Goal: Information Seeking & Learning: Learn about a topic

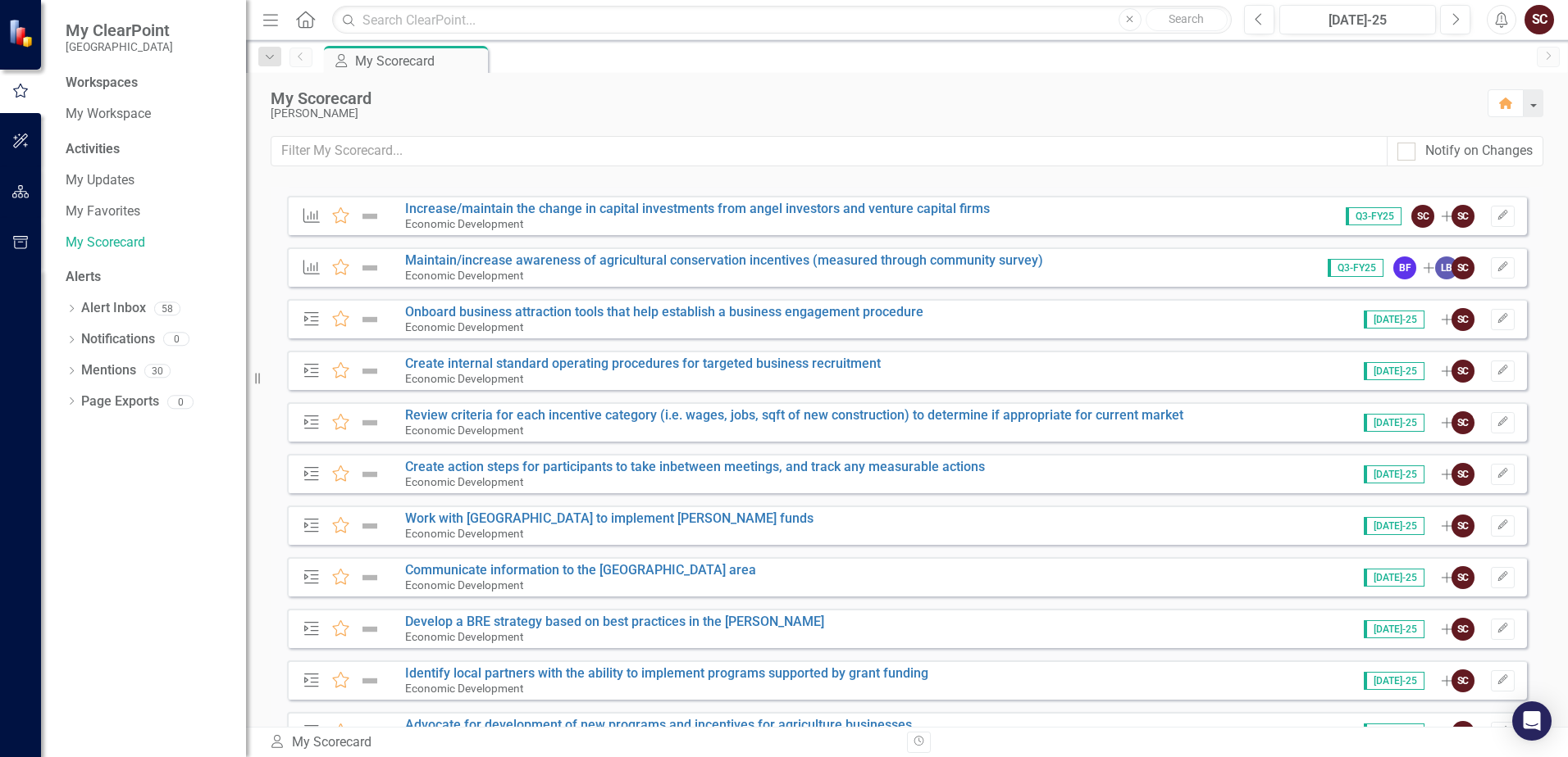
scroll to position [1721, 0]
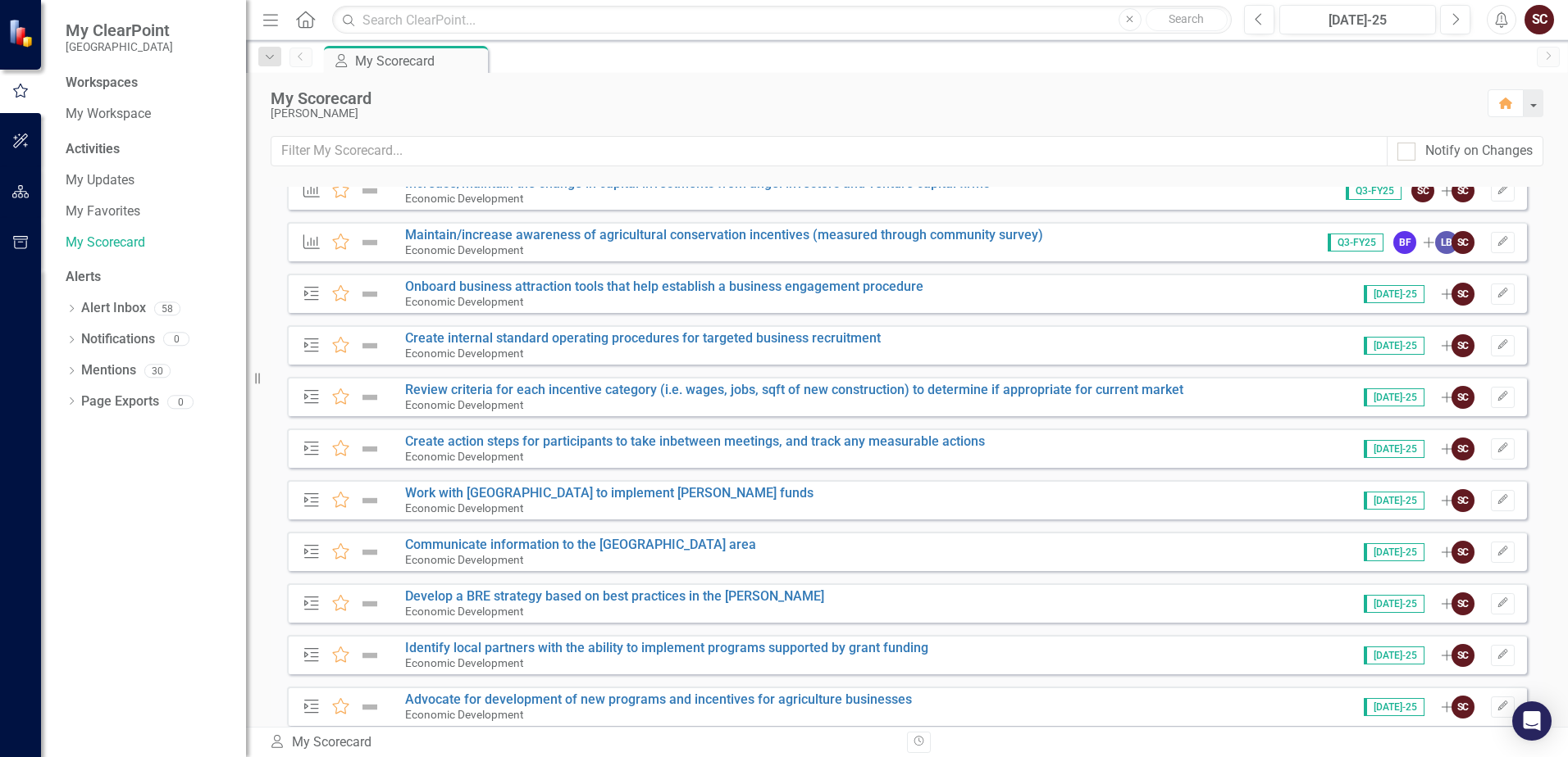
click at [1394, 294] on span "[DATE]-25" at bounding box center [1395, 294] width 61 height 18
click at [865, 285] on link "Onboard business attraction tools that help establish a business engagement pro…" at bounding box center [664, 287] width 519 height 16
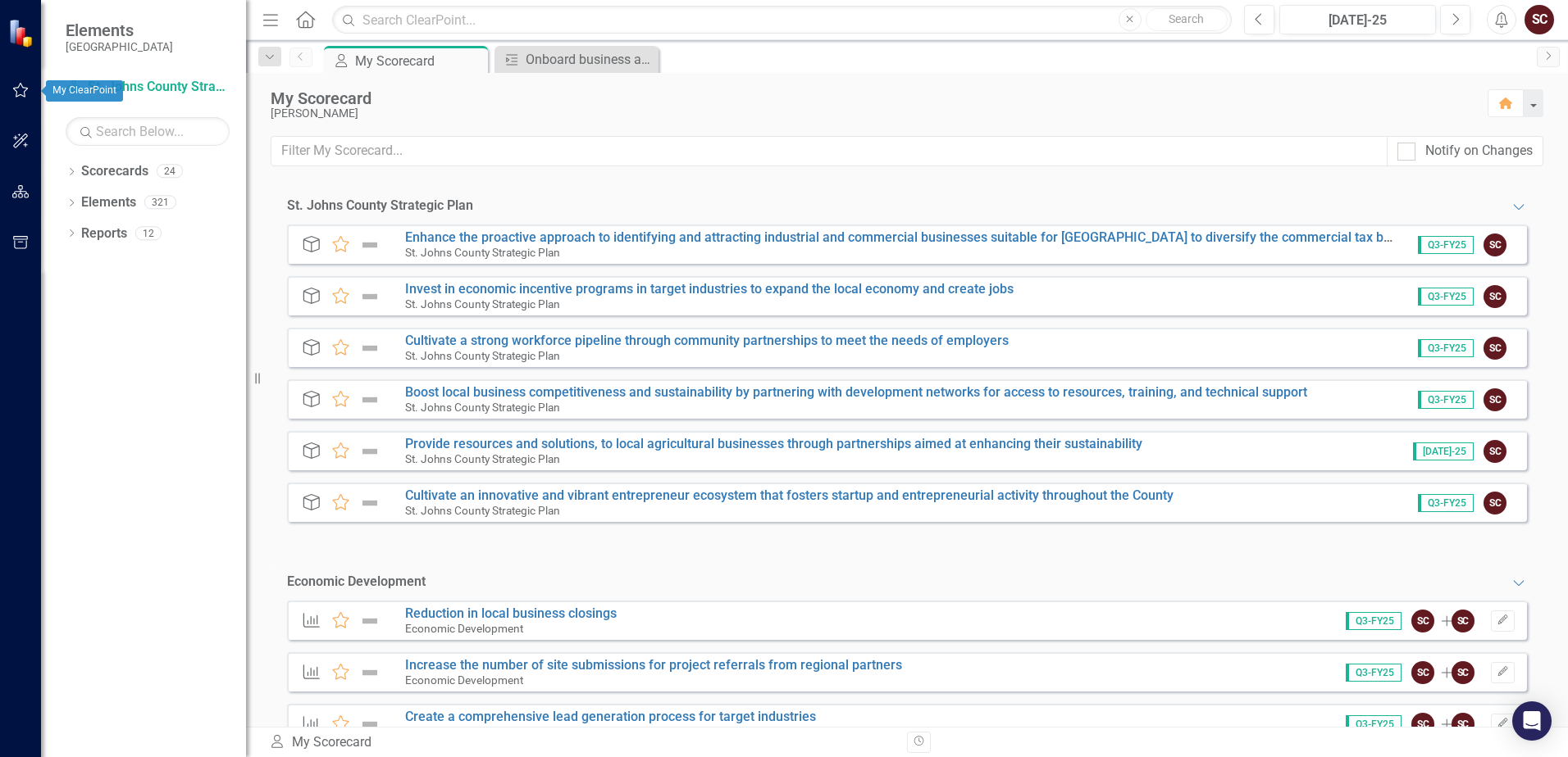
click at [21, 78] on button "button" at bounding box center [21, 91] width 37 height 35
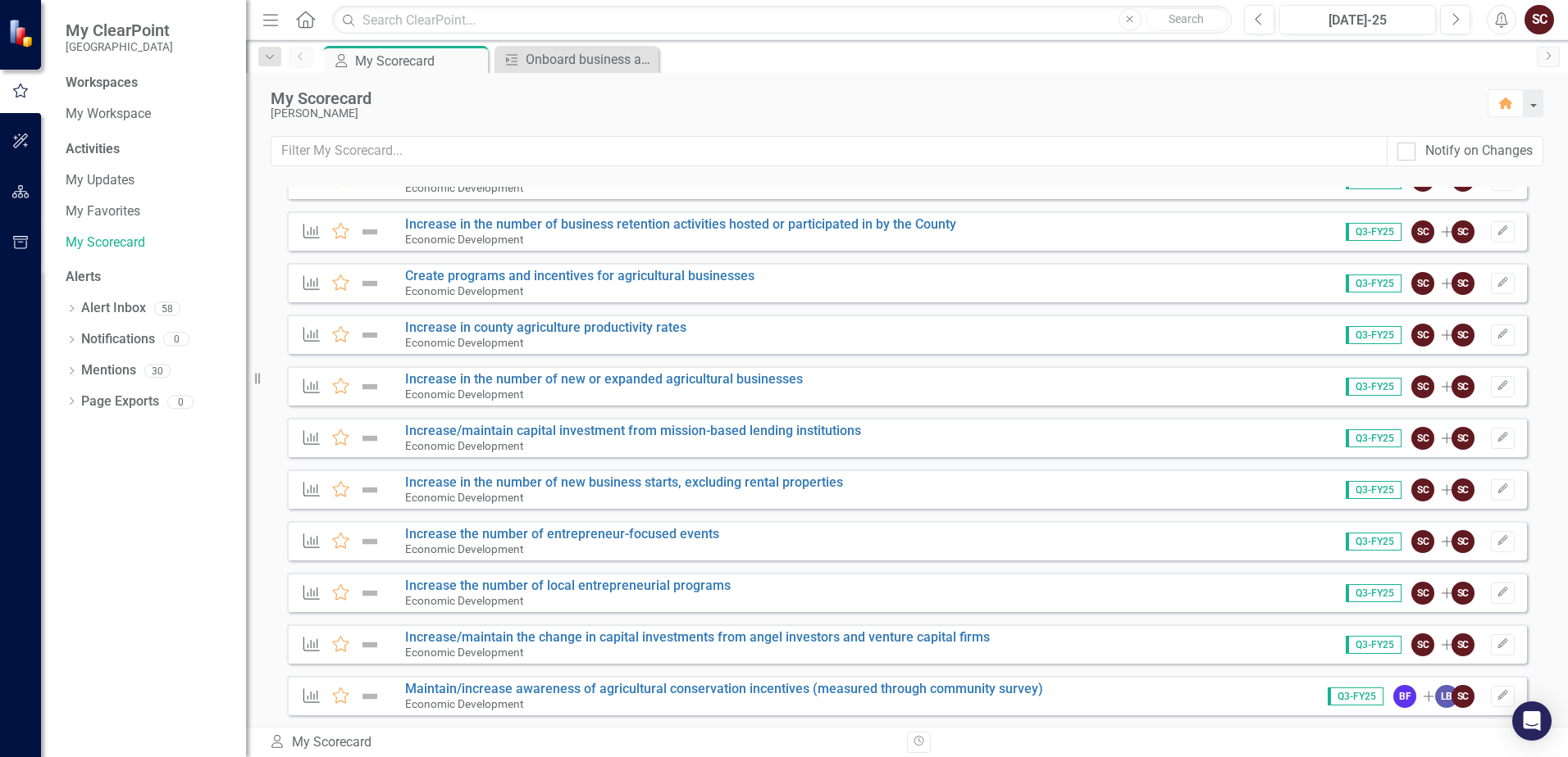
scroll to position [1229, 0]
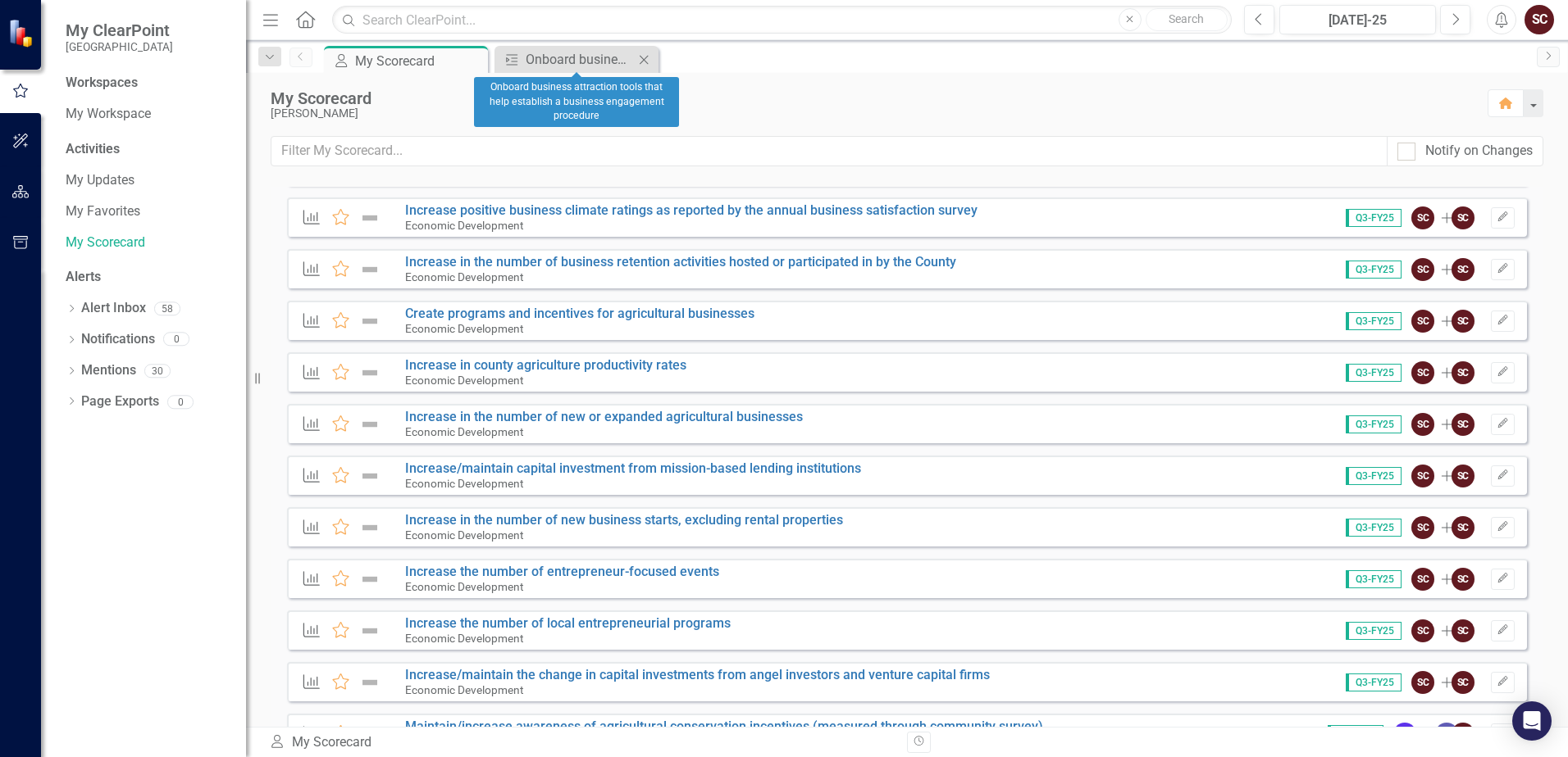
click at [645, 54] on icon "Close" at bounding box center [643, 59] width 17 height 13
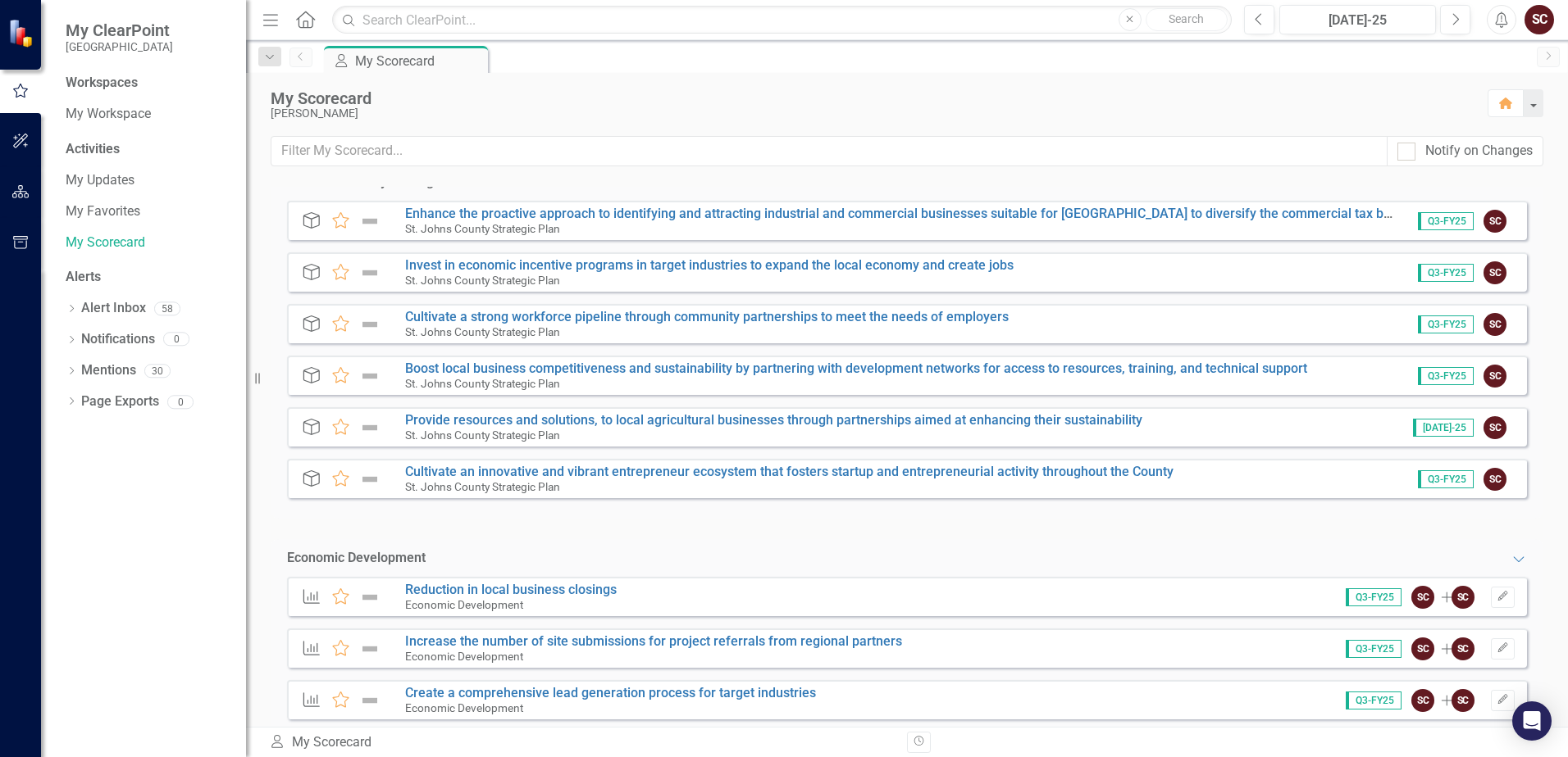
scroll to position [0, 0]
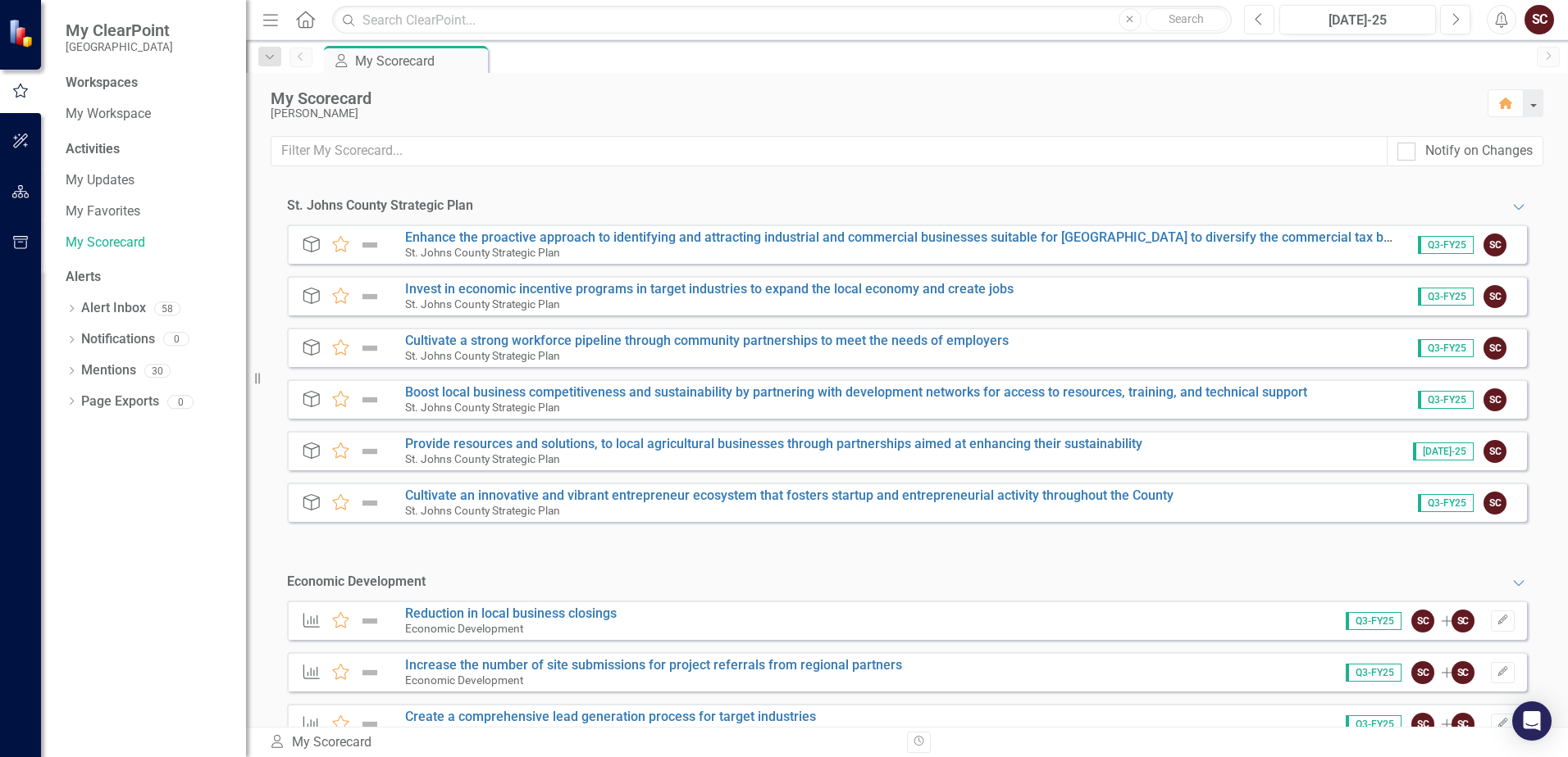
click at [1267, 21] on button "Previous" at bounding box center [1259, 20] width 31 height 30
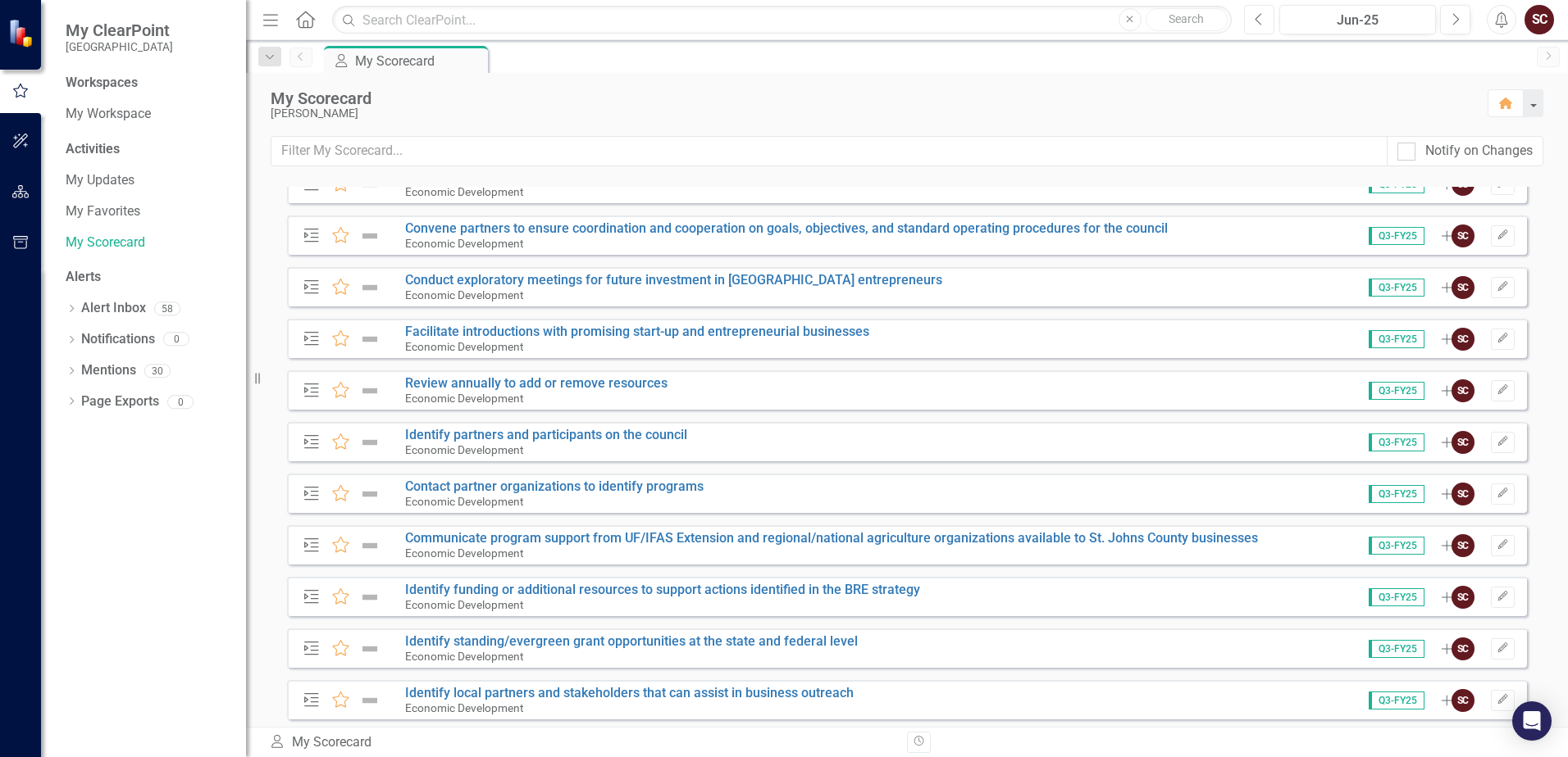
scroll to position [1967, 0]
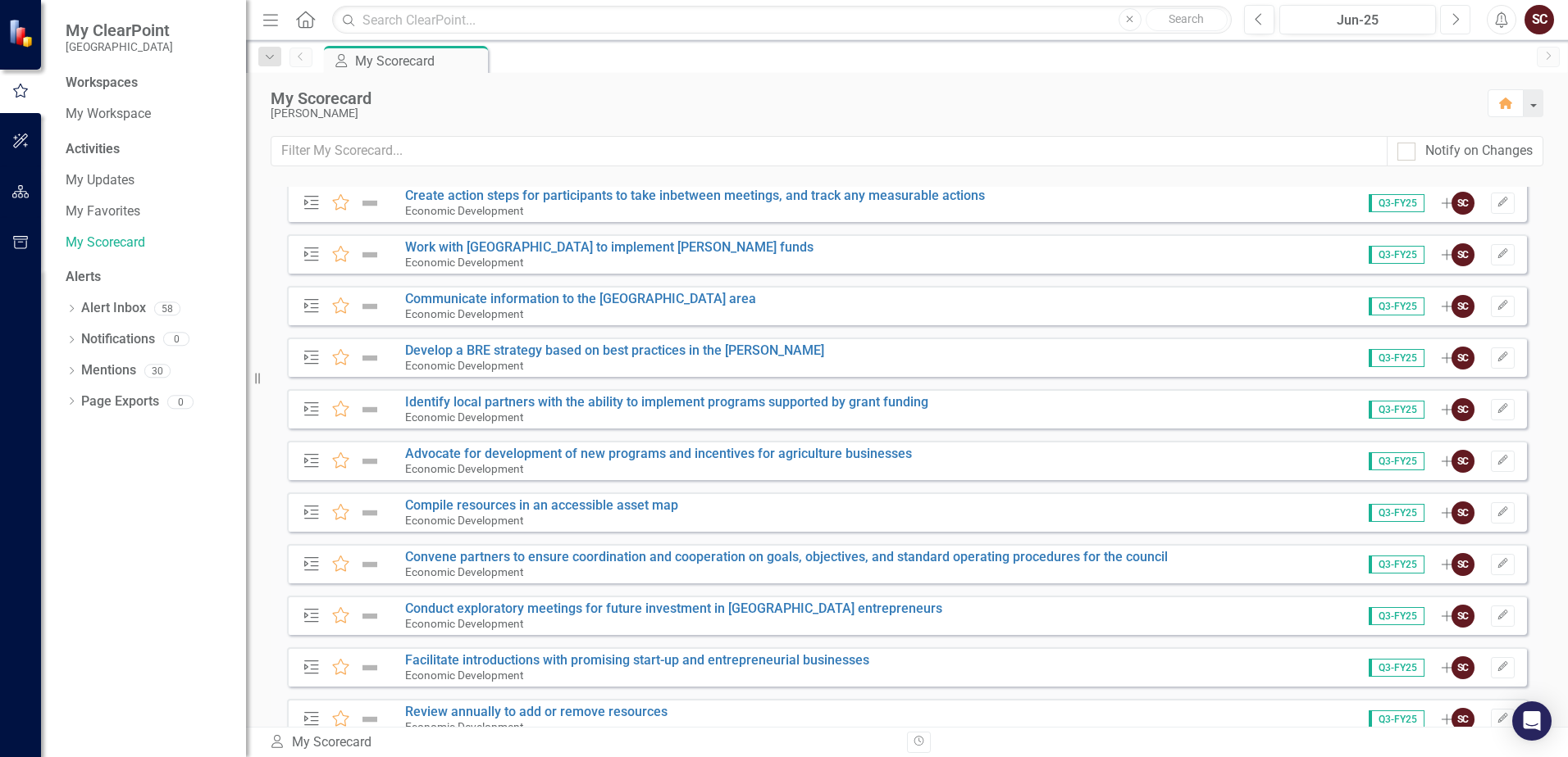
click at [1454, 20] on icon "Next" at bounding box center [1456, 19] width 9 height 15
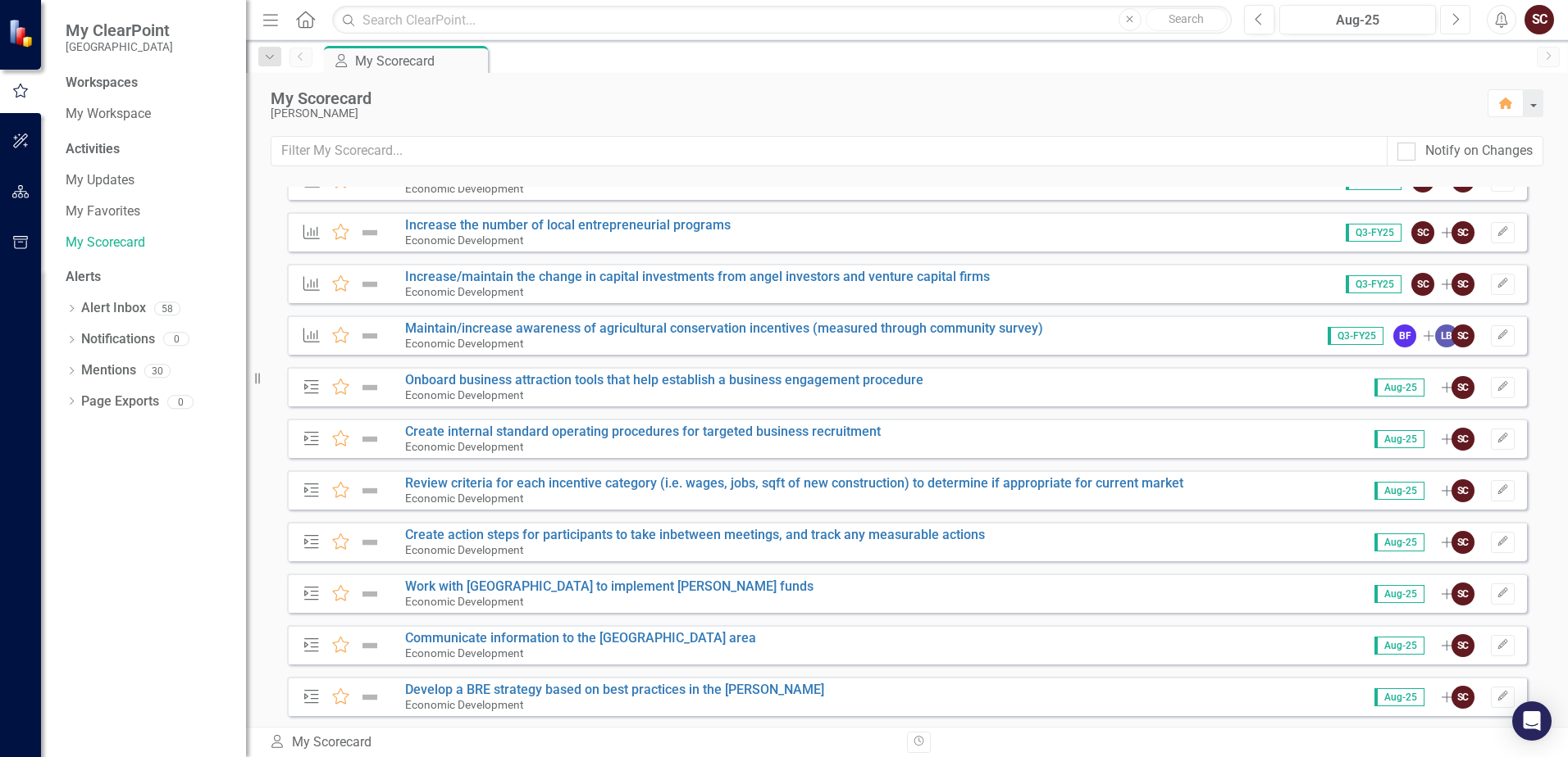
scroll to position [1639, 0]
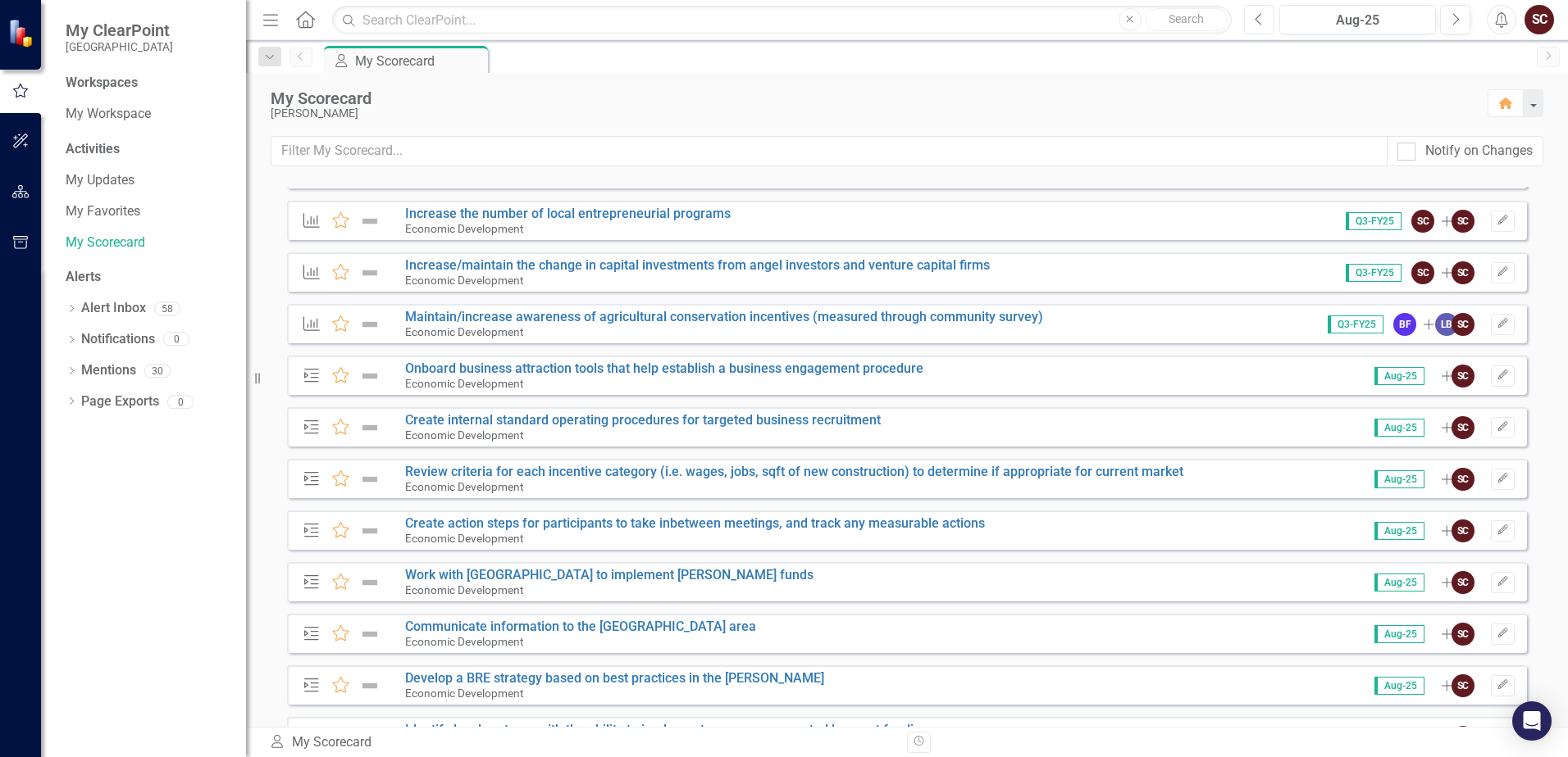
click at [1267, 20] on button "Previous" at bounding box center [1259, 20] width 31 height 30
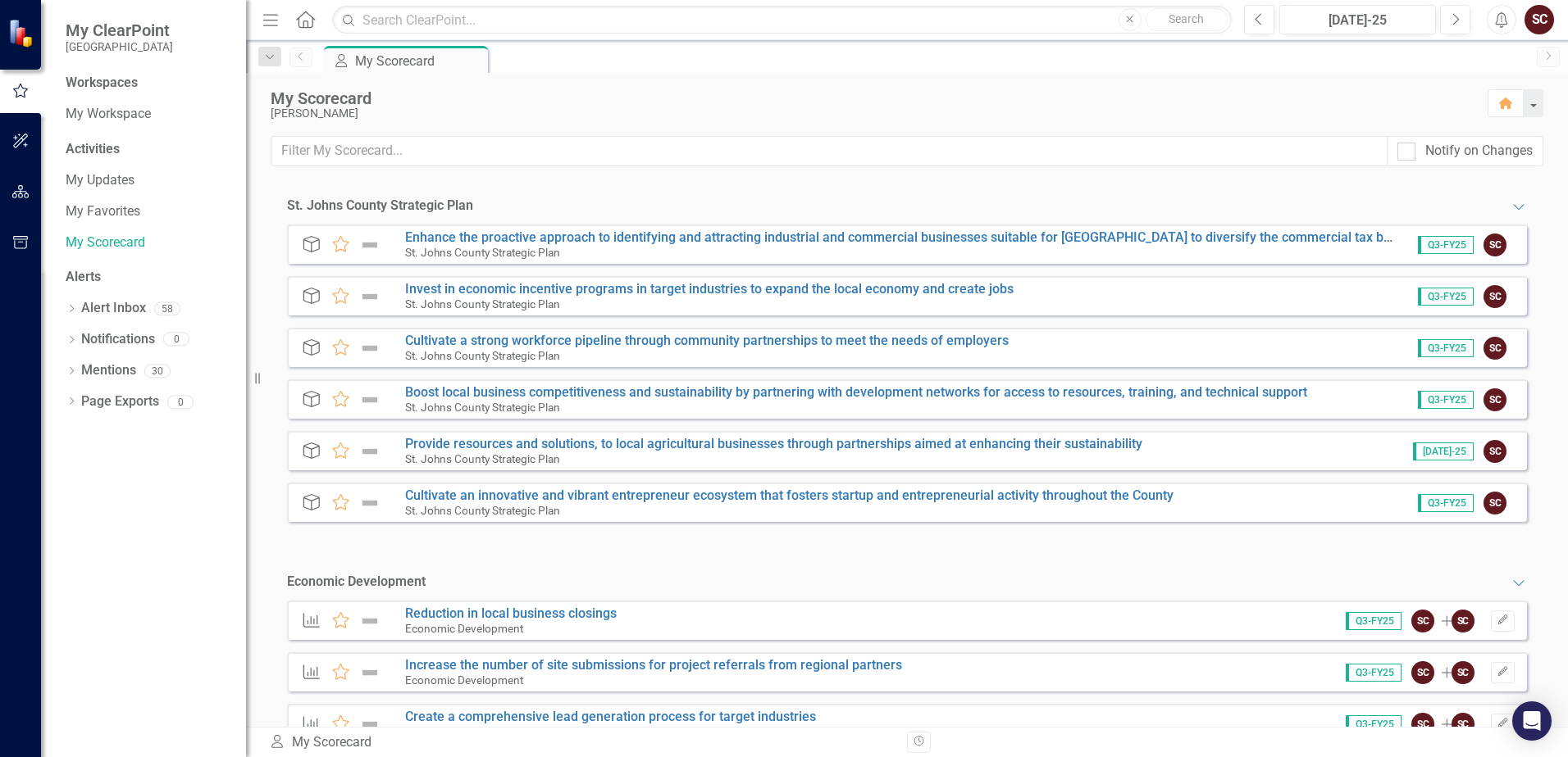
click at [561, 113] on div "[PERSON_NAME]" at bounding box center [872, 113] width 1201 height 12
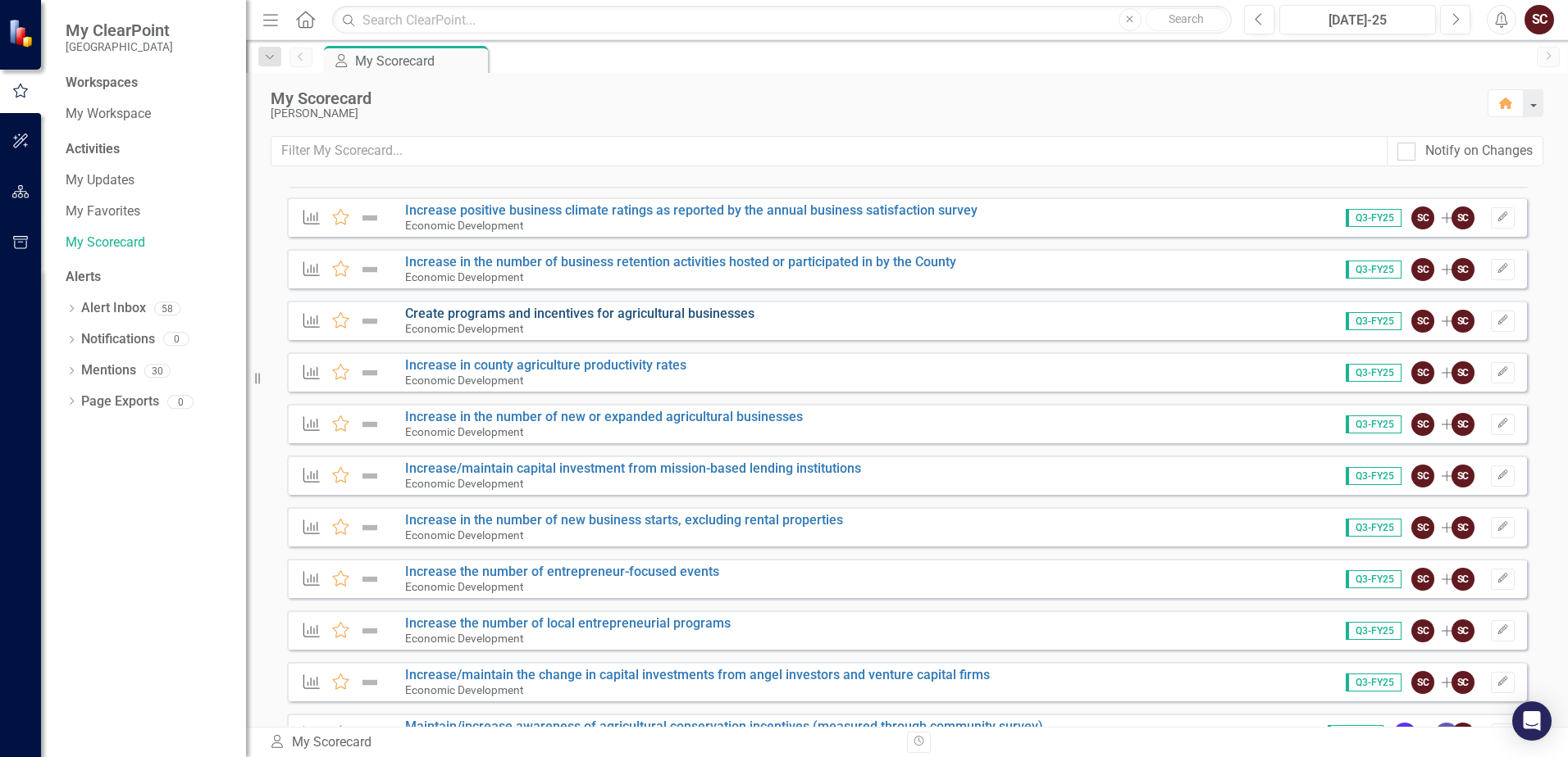
scroll to position [1639, 0]
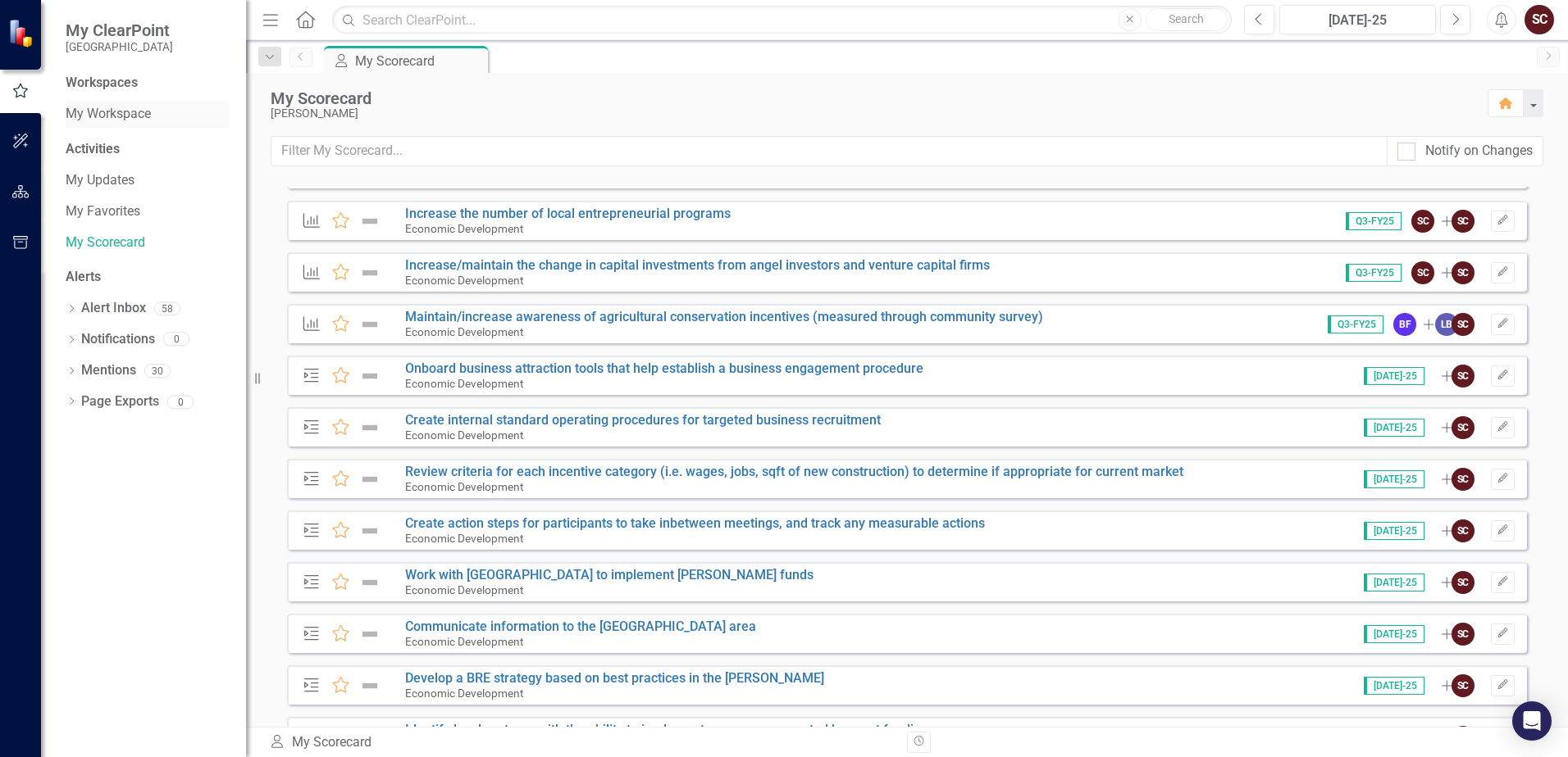
click at [134, 120] on link "My Workspace" at bounding box center [147, 114] width 164 height 19
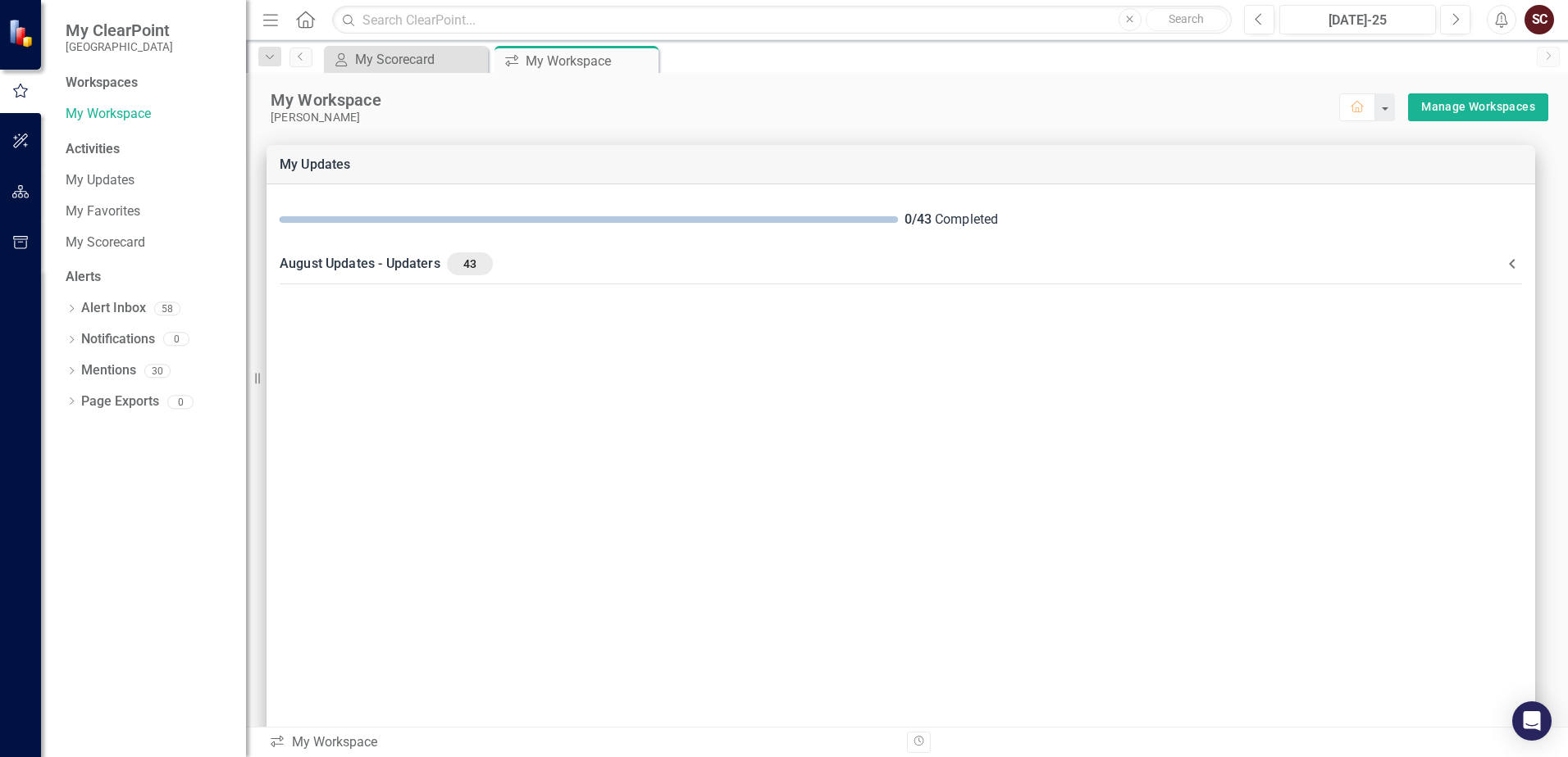
drag, startPoint x: 643, startPoint y: 58, endPoint x: 595, endPoint y: 61, distance: 48.1
click at [0, 0] on icon "Close" at bounding box center [0, 0] width 0 height 0
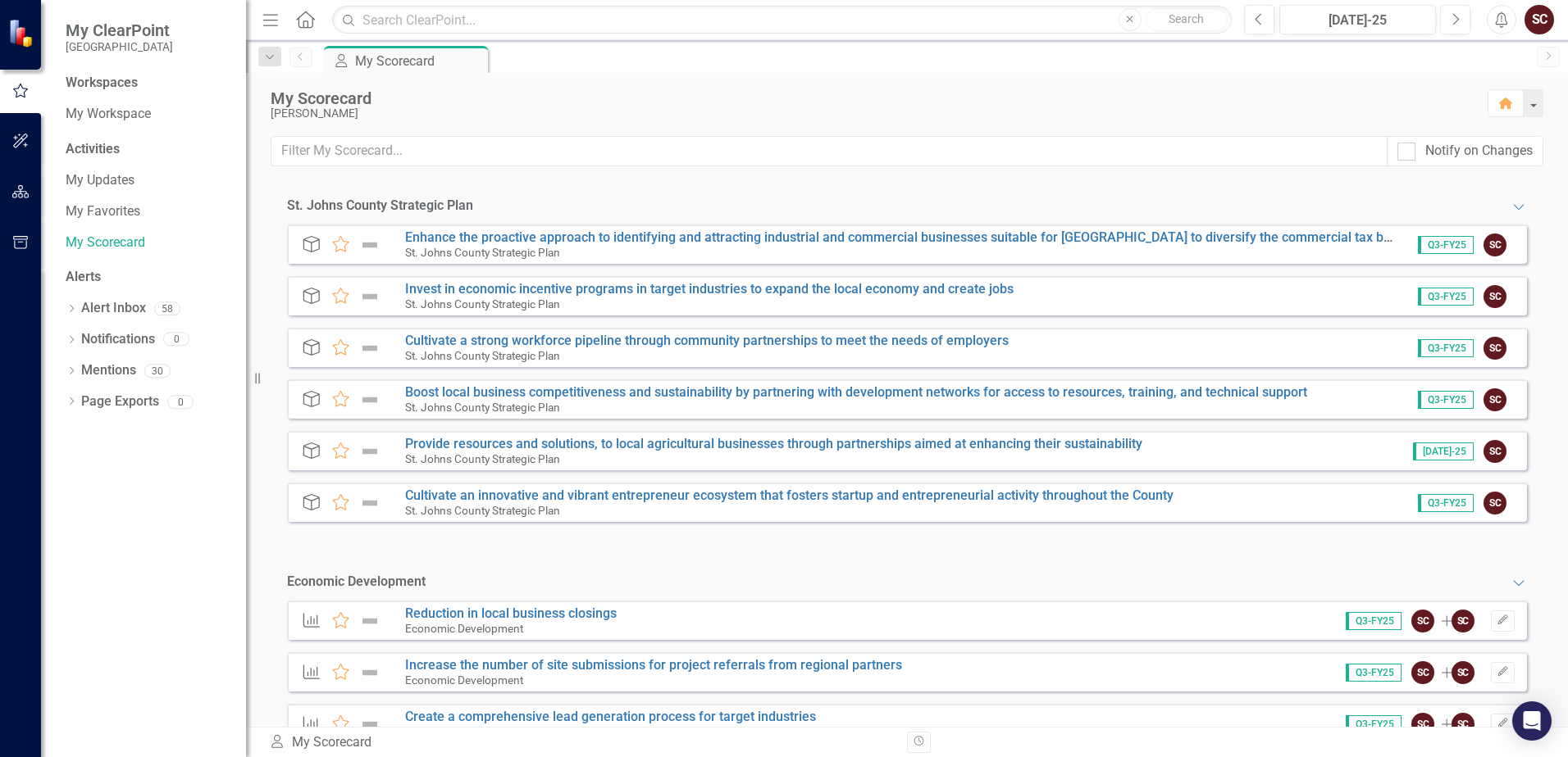
click at [753, 109] on div "[PERSON_NAME]" at bounding box center [872, 113] width 1201 height 12
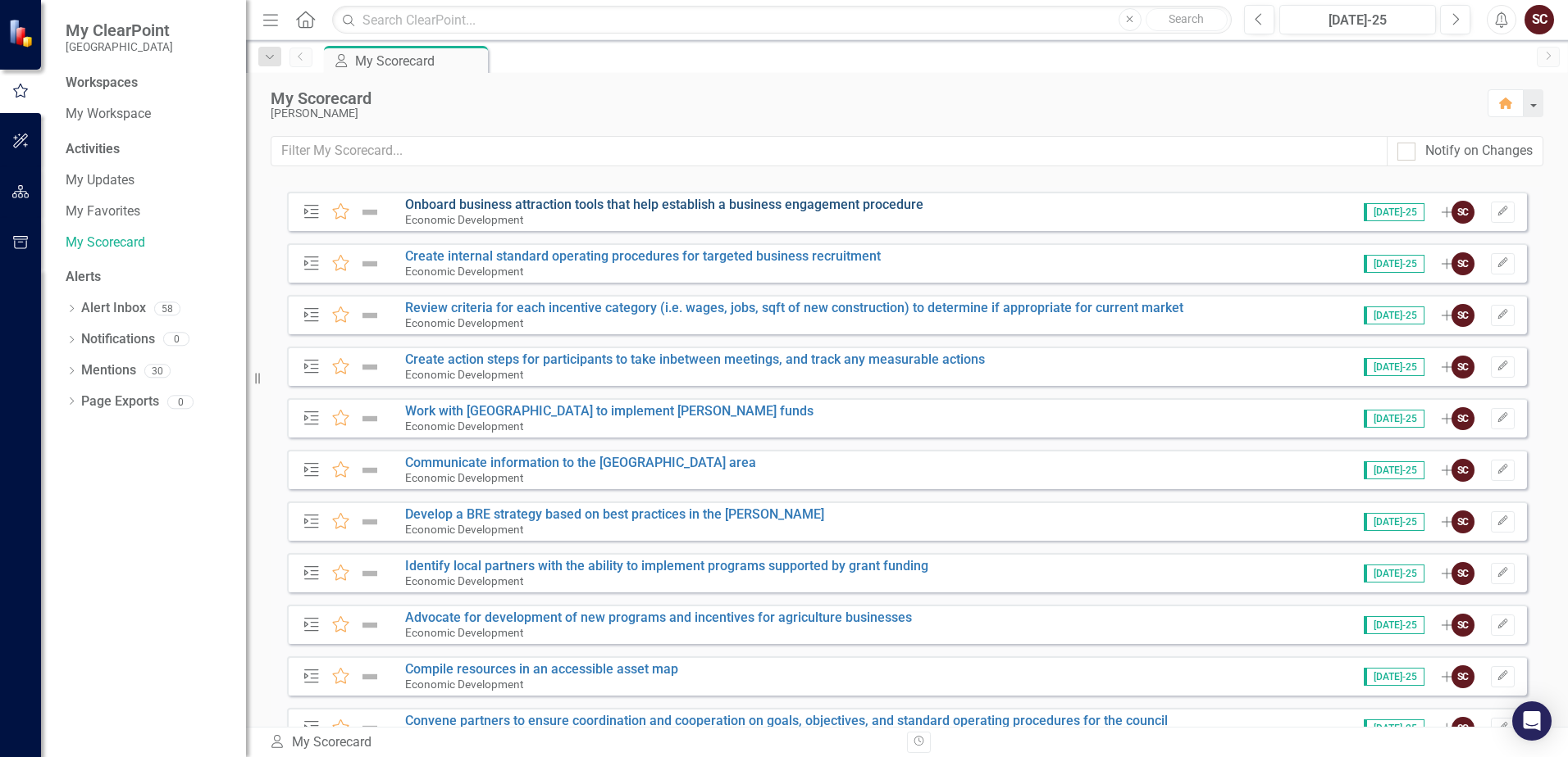
scroll to position [1885, 0]
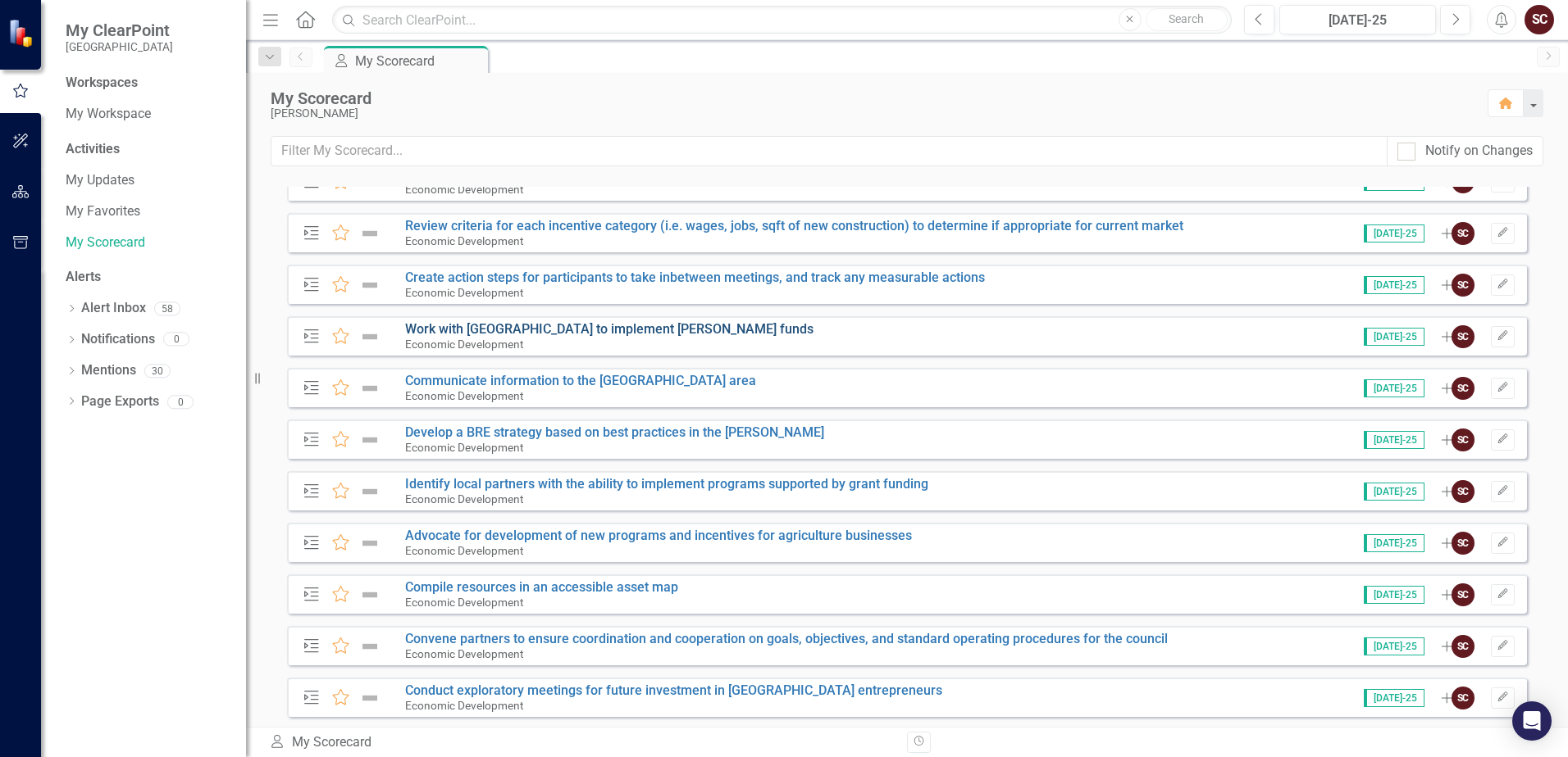
click at [714, 330] on link "Work with [GEOGRAPHIC_DATA] to implement [PERSON_NAME] funds" at bounding box center [609, 329] width 409 height 16
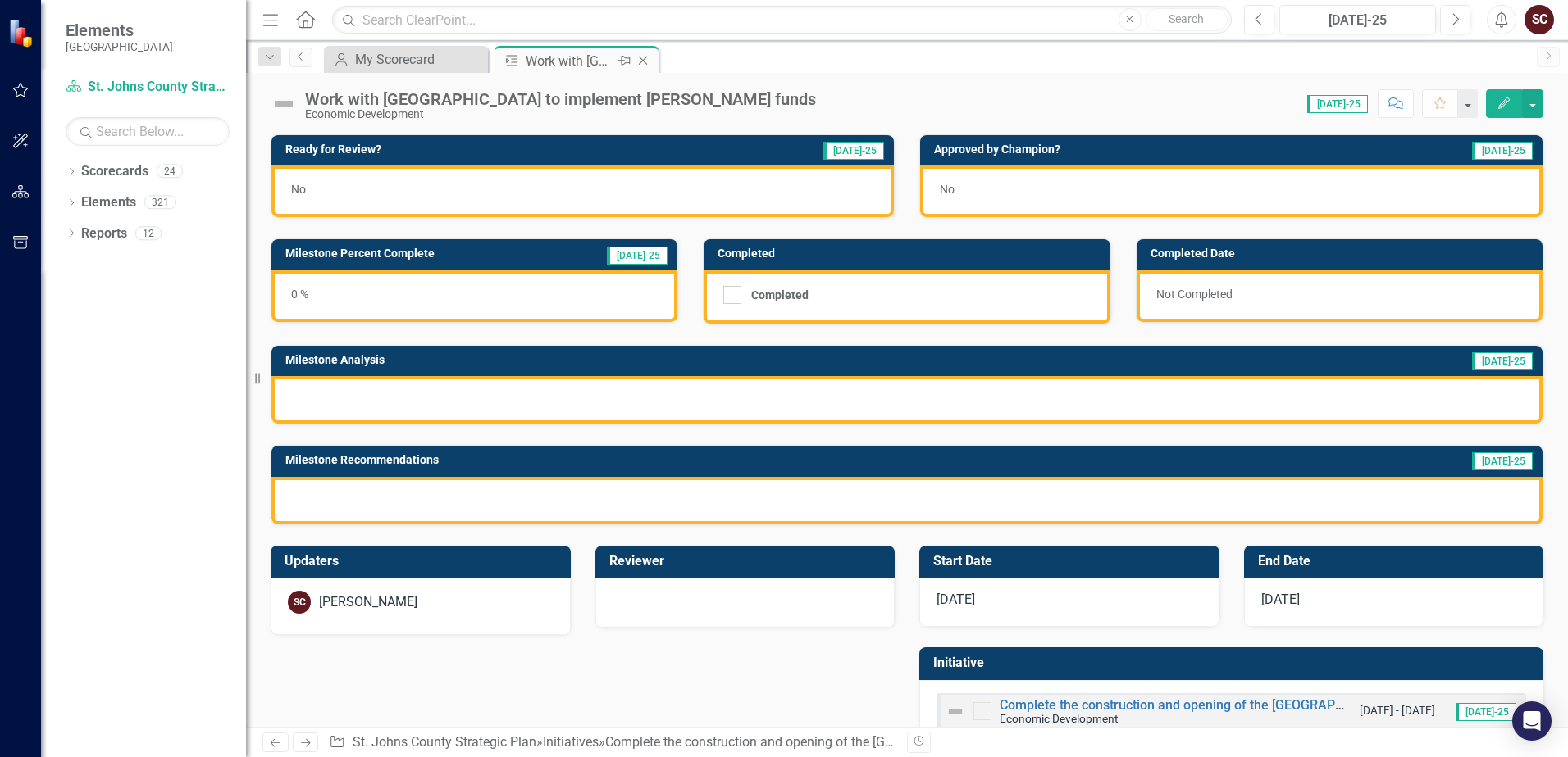
click at [643, 57] on icon "Close" at bounding box center [642, 60] width 17 height 13
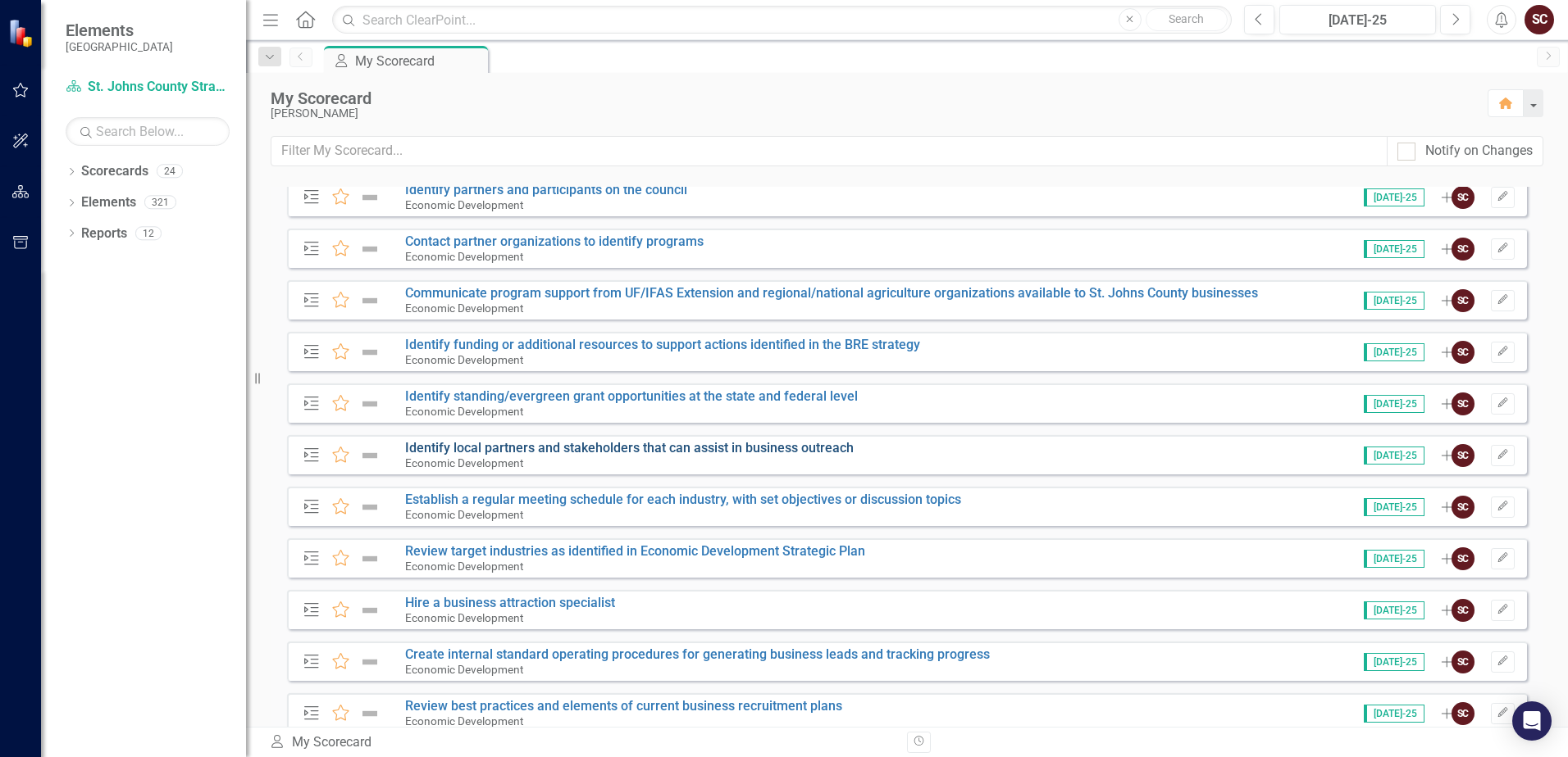
scroll to position [2623, 0]
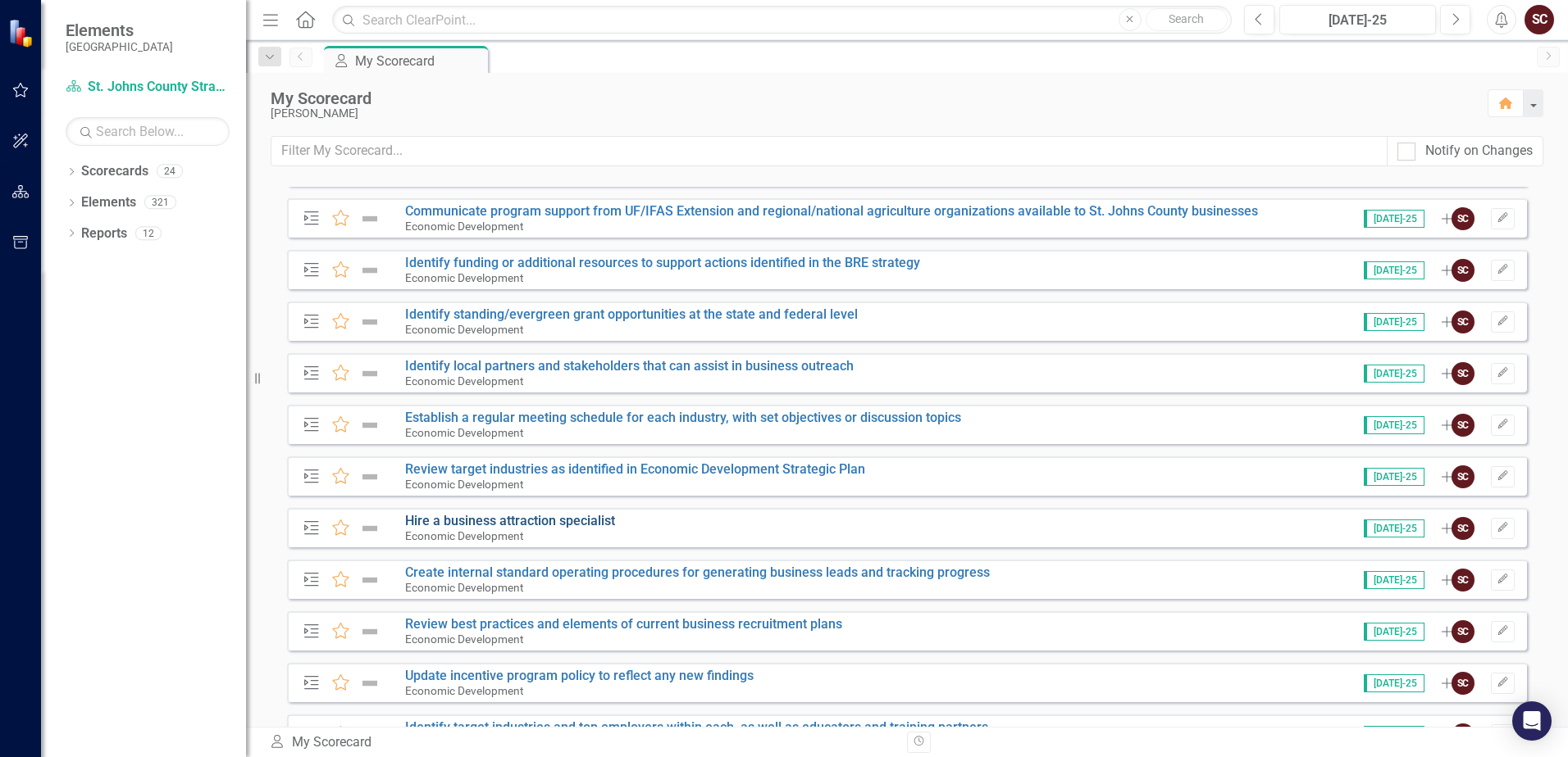
click at [579, 517] on link "Hire a business attraction specialist" at bounding box center [510, 521] width 210 height 16
